Goal: Task Accomplishment & Management: Use online tool/utility

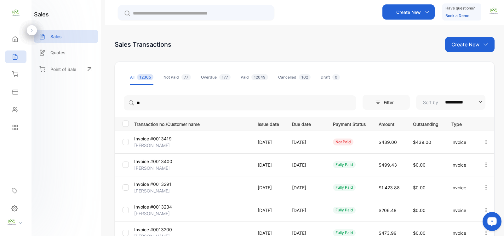
type input "*"
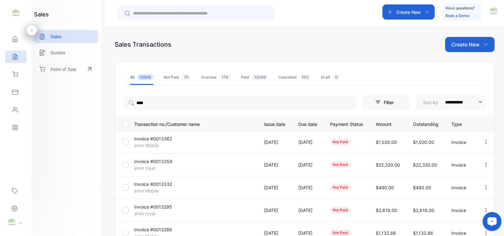
click at [467, 45] on p "Create New" at bounding box center [466, 45] width 28 height 8
type input "****"
click at [466, 63] on span "Invoice" at bounding box center [471, 65] width 15 height 7
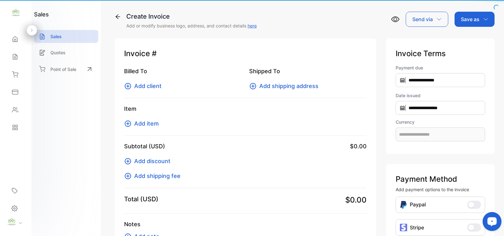
type input "**********"
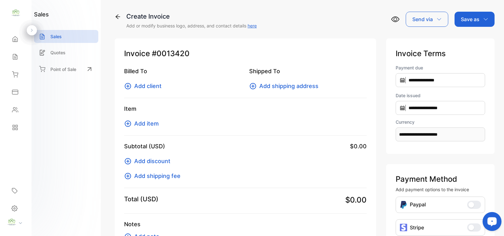
click at [153, 88] on span "Add client" at bounding box center [147, 86] width 27 height 9
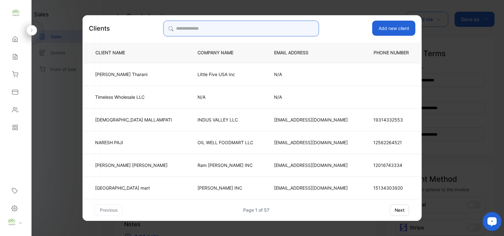
click at [190, 25] on input "search" at bounding box center [241, 28] width 156 height 16
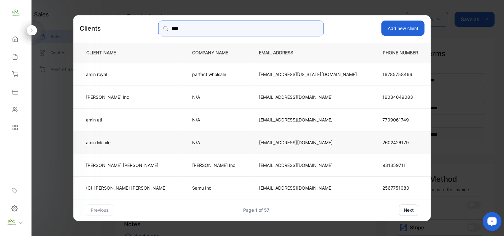
type input "****"
click at [162, 144] on td "amin Mobile" at bounding box center [127, 141] width 108 height 23
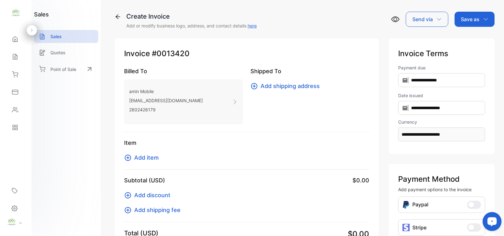
click at [147, 157] on span "Add item" at bounding box center [146, 157] width 25 height 9
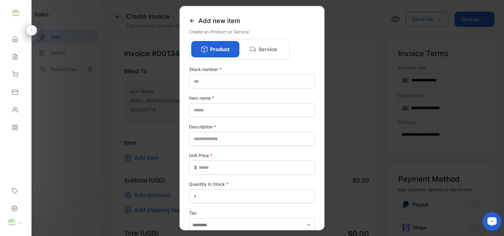
click at [190, 19] on icon at bounding box center [192, 21] width 6 height 6
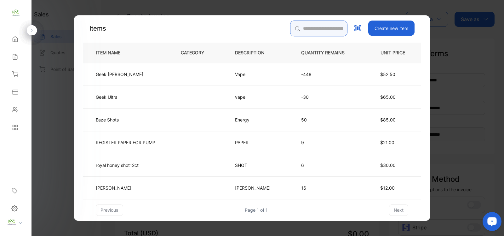
click at [298, 28] on input "search" at bounding box center [318, 28] width 57 height 16
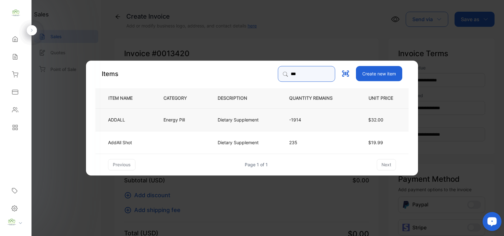
type input "***"
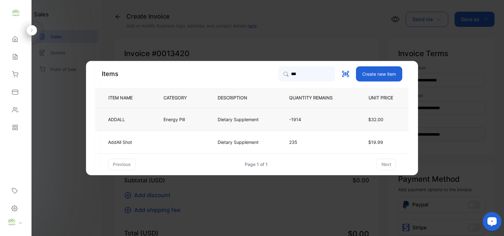
click at [215, 121] on td "Dietary Supplement" at bounding box center [243, 119] width 72 height 23
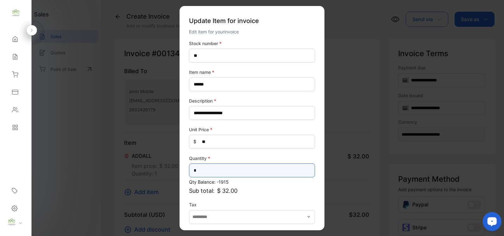
click at [210, 166] on input "*" at bounding box center [252, 170] width 126 height 14
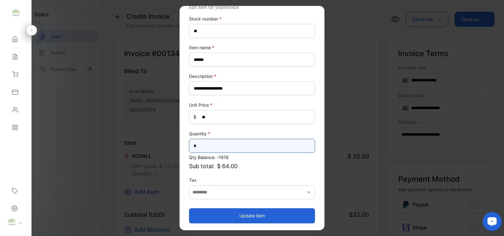
type input "*"
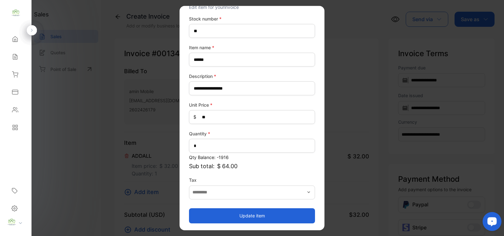
click at [244, 217] on button "Update item" at bounding box center [252, 215] width 126 height 15
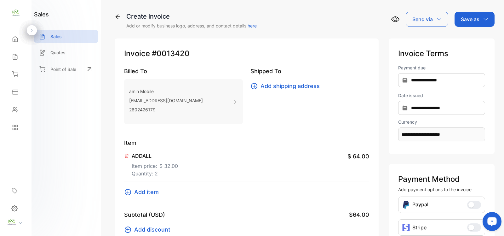
click at [144, 193] on span "Add item" at bounding box center [146, 192] width 25 height 9
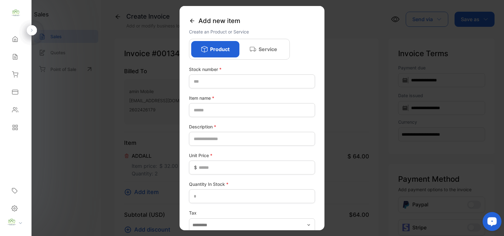
click at [190, 20] on icon at bounding box center [192, 21] width 6 height 6
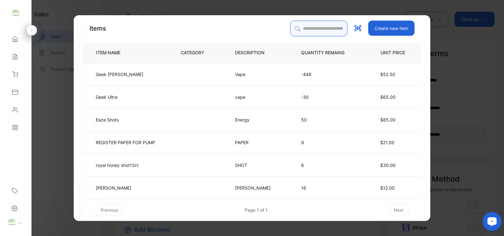
click at [296, 25] on input "search" at bounding box center [318, 28] width 57 height 16
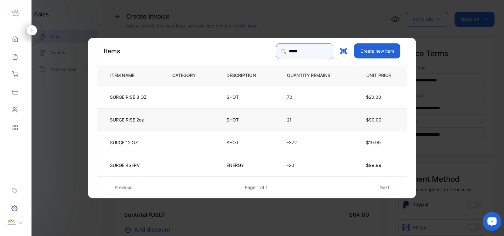
type input "*****"
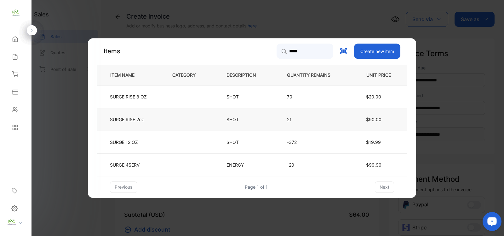
click at [162, 123] on td at bounding box center [189, 119] width 54 height 23
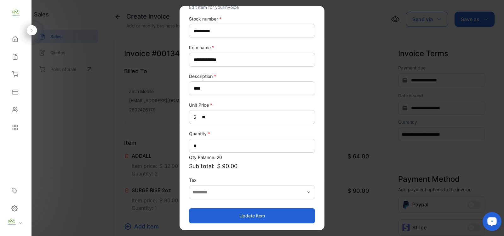
drag, startPoint x: 255, startPoint y: 215, endPoint x: 249, endPoint y: 214, distance: 6.2
click at [251, 214] on button "Update item" at bounding box center [252, 215] width 126 height 15
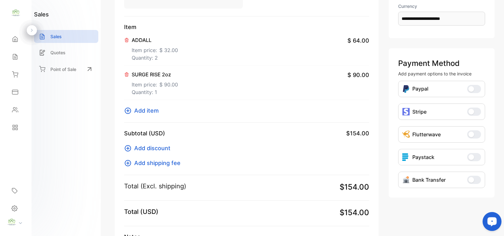
scroll to position [87, 0]
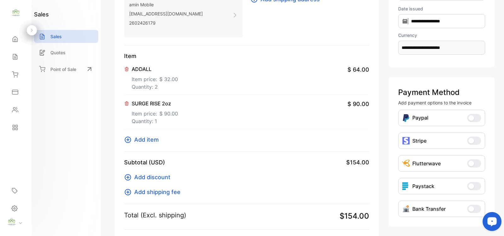
click at [262, 81] on div "ADDALL Item price: $ 32.00 Quantity: 2 $ 64.00" at bounding box center [246, 77] width 245 height 34
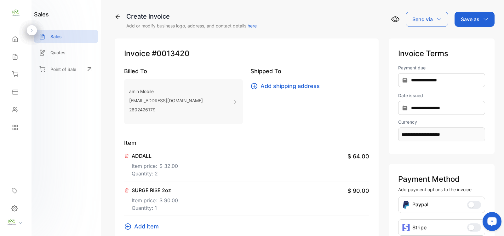
click at [471, 21] on p "Save as" at bounding box center [470, 19] width 19 height 8
click at [469, 40] on div "Invoice" at bounding box center [473, 40] width 36 height 13
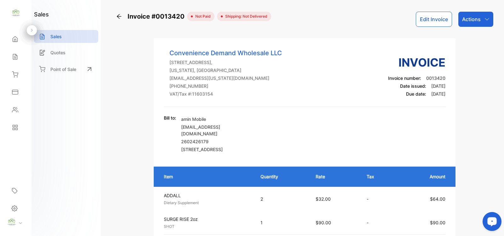
click at [474, 19] on p "Actions" at bounding box center [471, 19] width 19 height 8
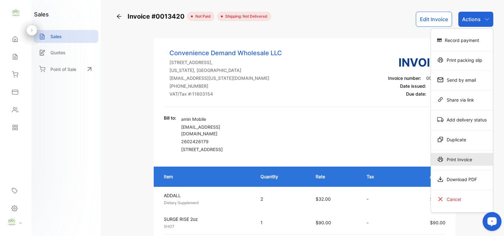
click at [461, 159] on div "Print Invoice" at bounding box center [462, 159] width 62 height 13
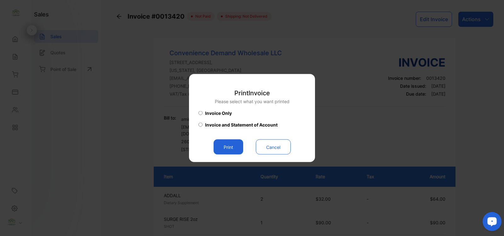
click at [229, 147] on button "Print" at bounding box center [229, 146] width 30 height 15
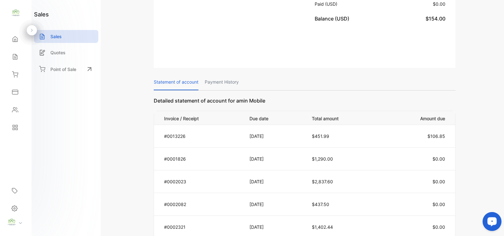
scroll to position [184, 0]
